Goal: Task Accomplishment & Management: Manage account settings

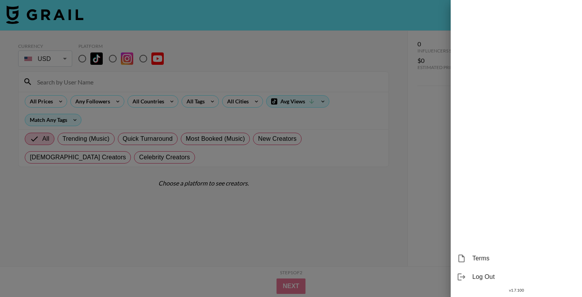
scroll to position [7, 0]
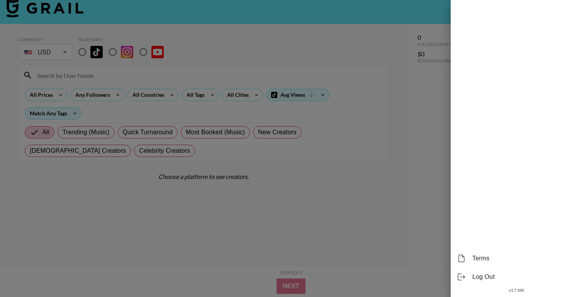
click at [476, 274] on span "Log Out" at bounding box center [523, 277] width 103 height 9
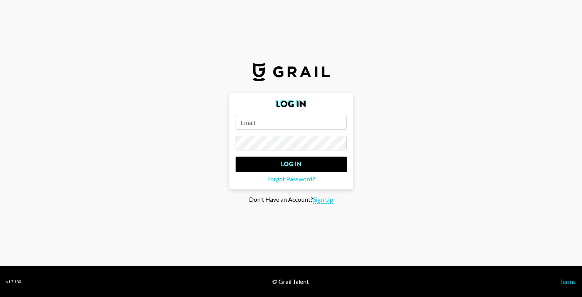
scroll to position [0, 0]
type input "lara@grail-talent.com"
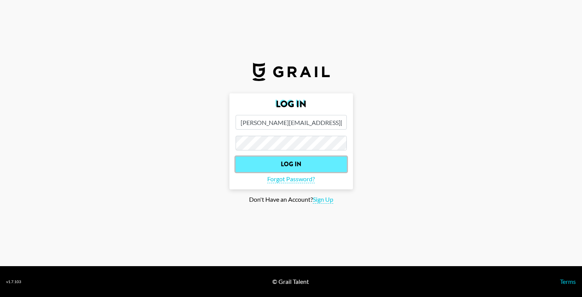
click at [315, 163] on input "Log In" at bounding box center [290, 164] width 111 height 15
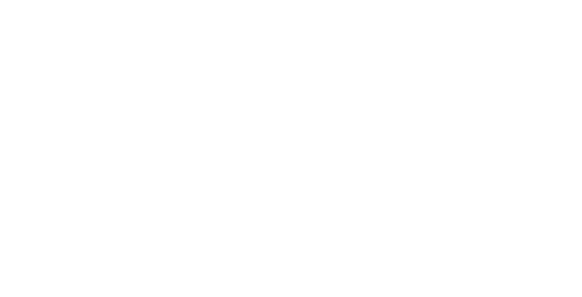
click at [293, 181] on body at bounding box center [291, 148] width 582 height 297
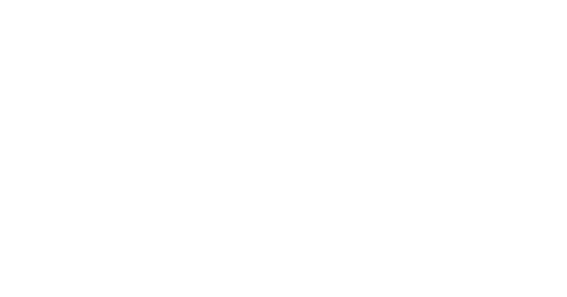
click at [228, 37] on body at bounding box center [283, 148] width 567 height 297
drag, startPoint x: 228, startPoint y: 37, endPoint x: 235, endPoint y: 252, distance: 214.3
click at [235, 252] on body at bounding box center [283, 148] width 567 height 297
click at [310, 173] on body at bounding box center [283, 148] width 567 height 297
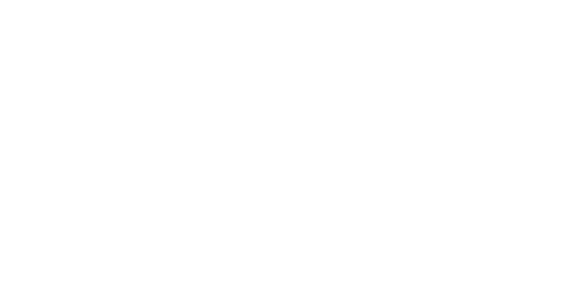
drag, startPoint x: 310, startPoint y: 173, endPoint x: 303, endPoint y: 163, distance: 12.4
click at [310, 173] on body at bounding box center [283, 148] width 567 height 297
click at [303, 163] on body at bounding box center [283, 148] width 567 height 297
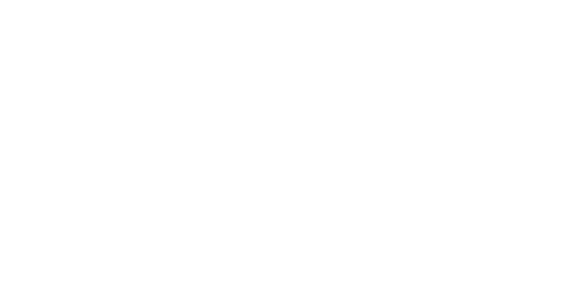
click at [199, 42] on body at bounding box center [291, 148] width 582 height 297
